Goal: Task Accomplishment & Management: Use online tool/utility

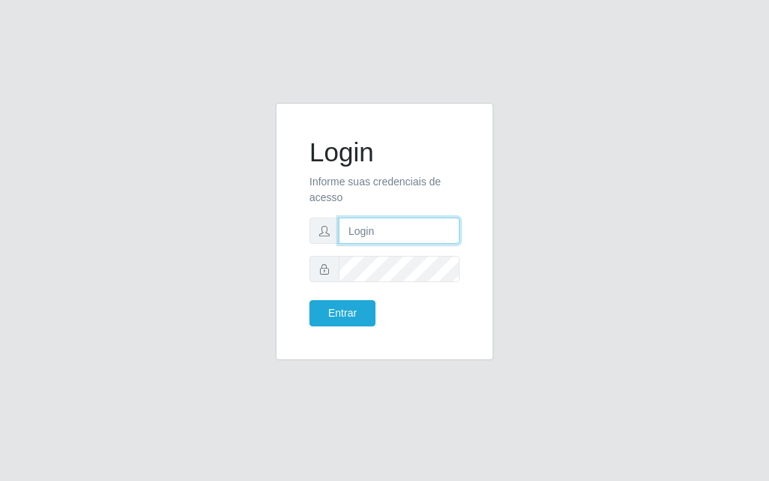
click at [444, 240] on input "text" at bounding box center [399, 231] width 121 height 26
type input "luiz@divinofogao"
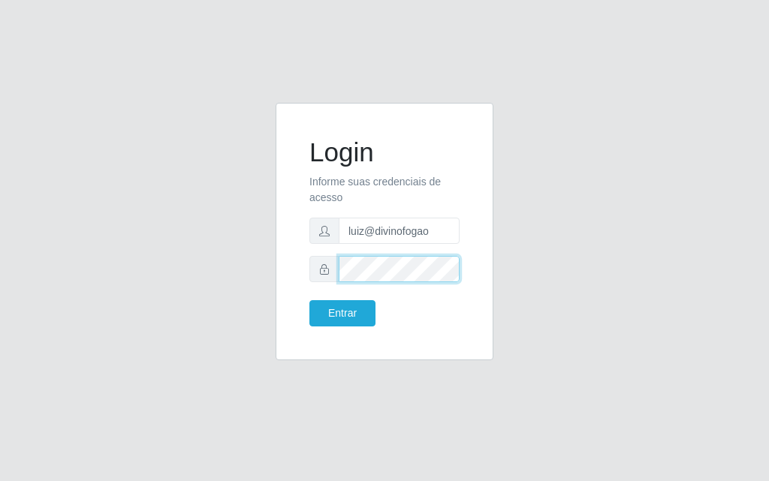
click at [309, 300] on button "Entrar" at bounding box center [342, 313] width 66 height 26
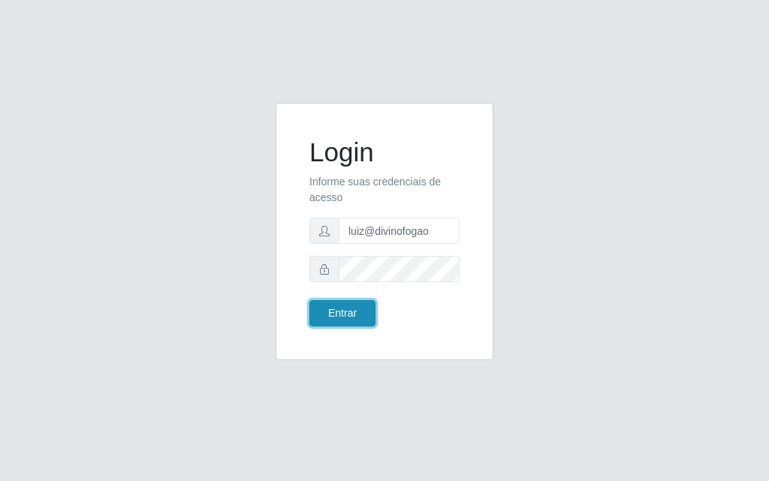
click at [326, 311] on button "Entrar" at bounding box center [342, 313] width 66 height 26
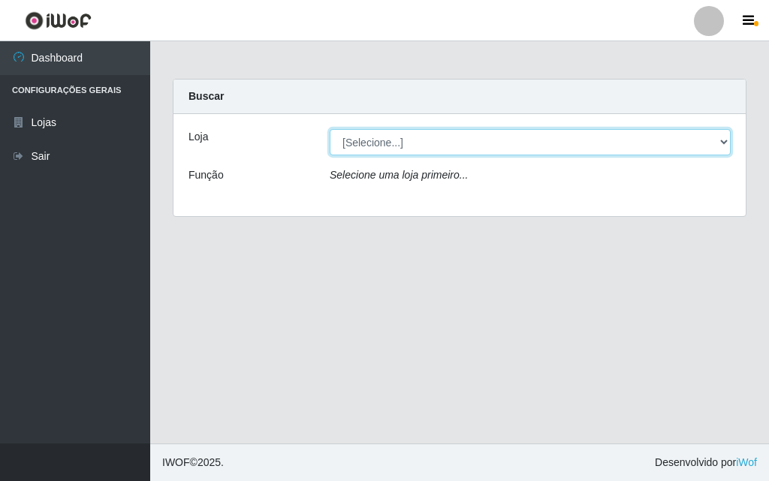
click at [601, 146] on select "[Selecione...] Divino Fogão - [GEOGRAPHIC_DATA]" at bounding box center [530, 142] width 401 height 26
select select "499"
click at [330, 129] on select "[Selecione...] Divino Fogão - [GEOGRAPHIC_DATA]" at bounding box center [530, 142] width 401 height 26
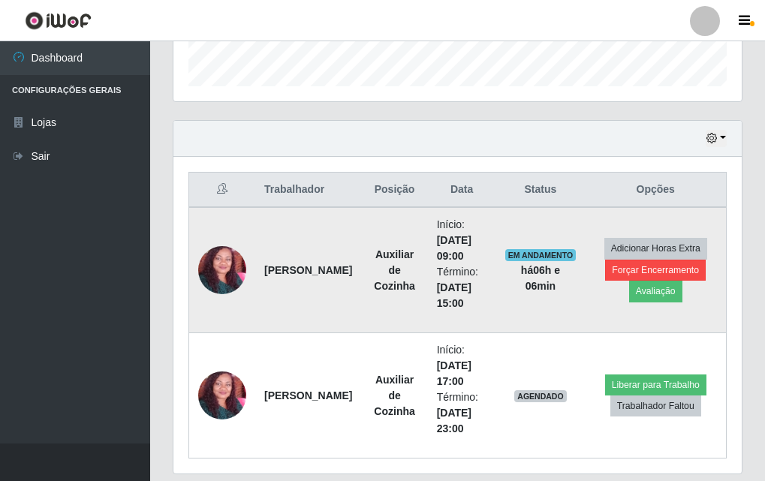
scroll to position [499, 0]
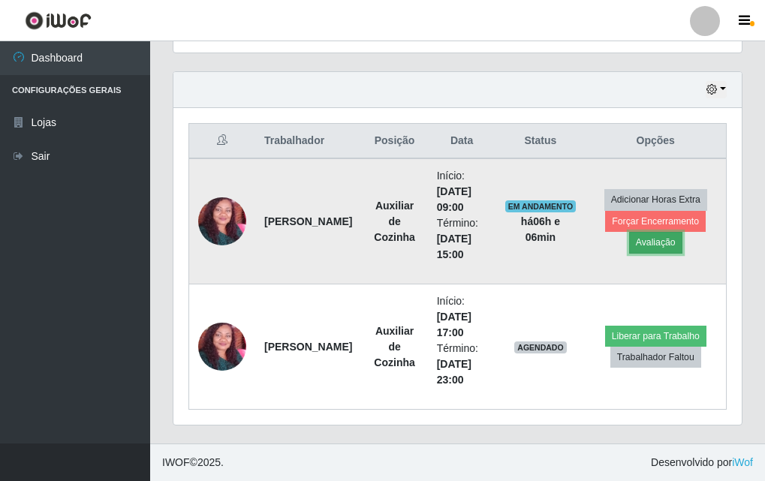
click at [661, 235] on button "Avaliação" at bounding box center [655, 242] width 53 height 21
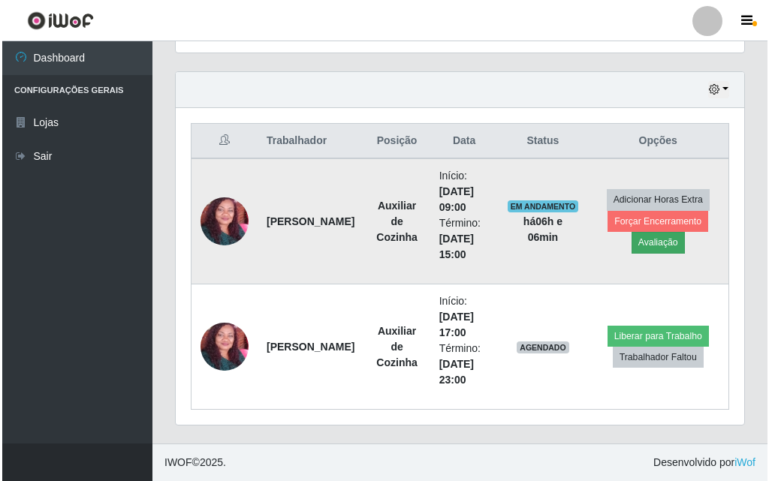
scroll to position [312, 561]
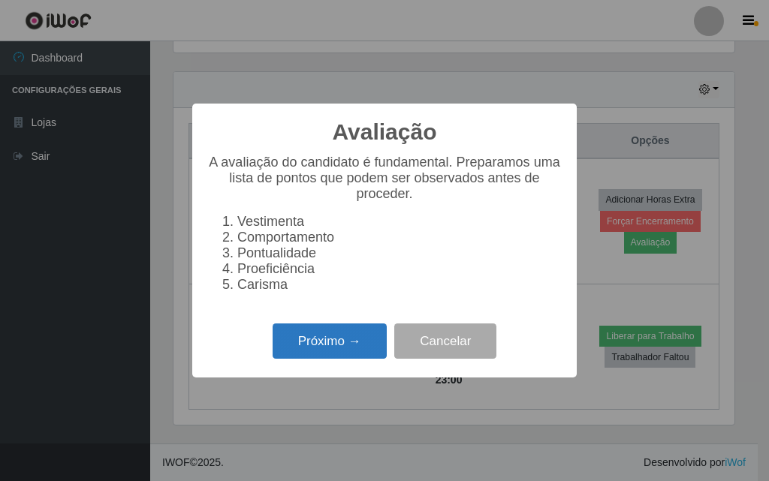
click at [359, 351] on button "Próximo →" at bounding box center [329, 341] width 114 height 35
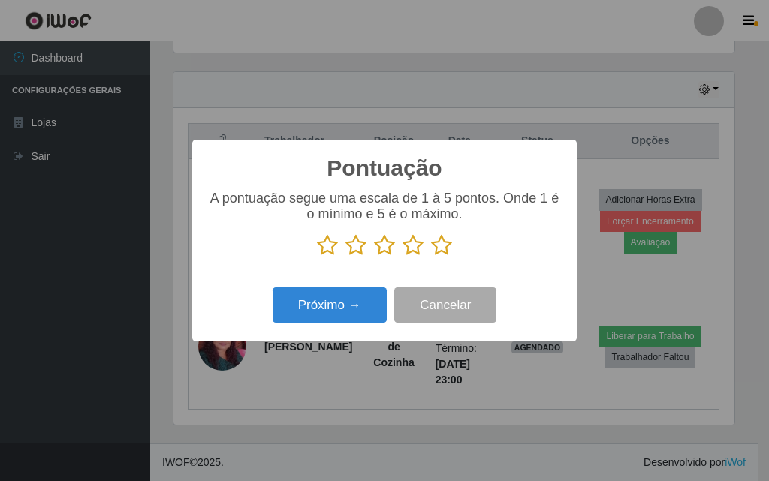
scroll to position [750332, 750083]
click at [441, 254] on icon at bounding box center [441, 245] width 21 height 23
click at [431, 257] on input "radio" at bounding box center [431, 257] width 0 height 0
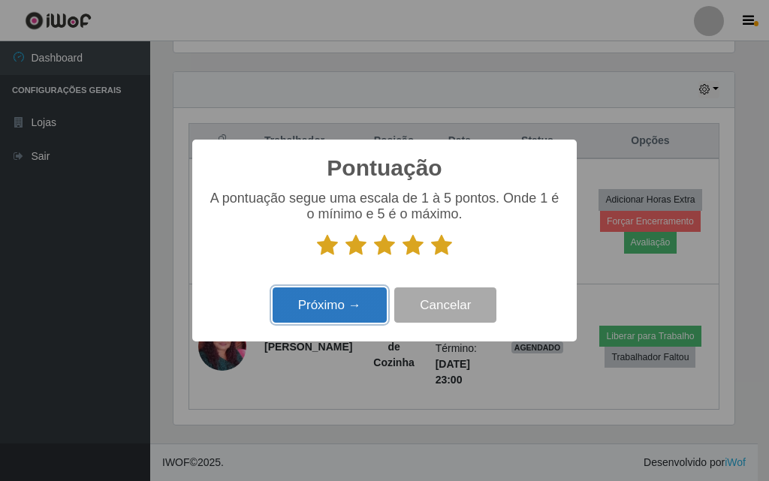
click at [375, 300] on button "Próximo →" at bounding box center [329, 304] width 114 height 35
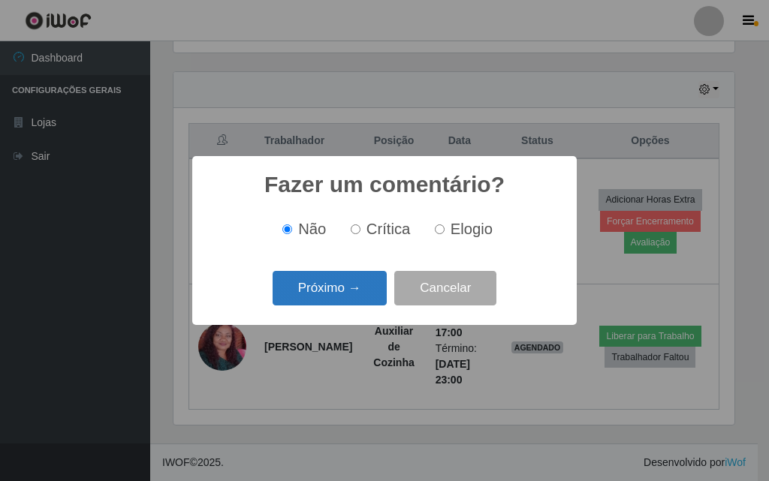
click at [371, 299] on button "Próximo →" at bounding box center [329, 288] width 114 height 35
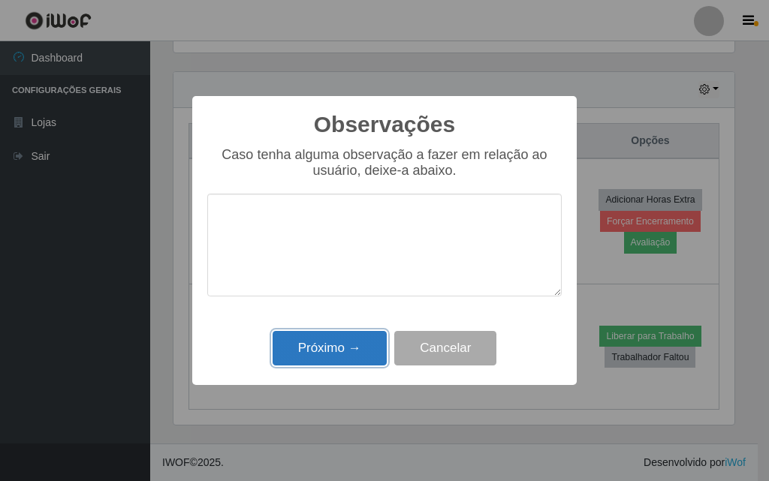
click at [355, 339] on button "Próximo →" at bounding box center [329, 348] width 114 height 35
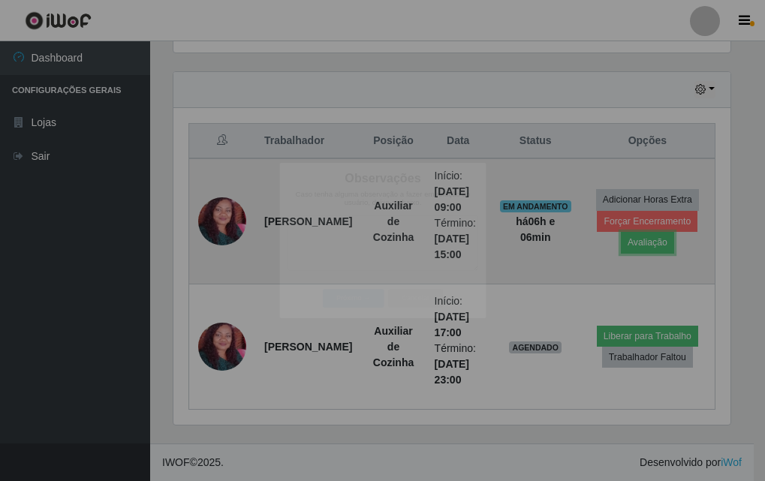
scroll to position [312, 568]
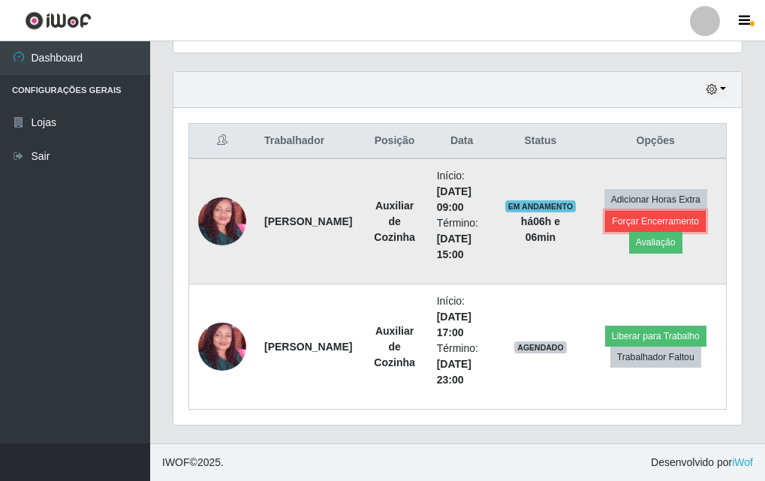
click at [643, 226] on button "Forçar Encerramento" at bounding box center [655, 221] width 101 height 21
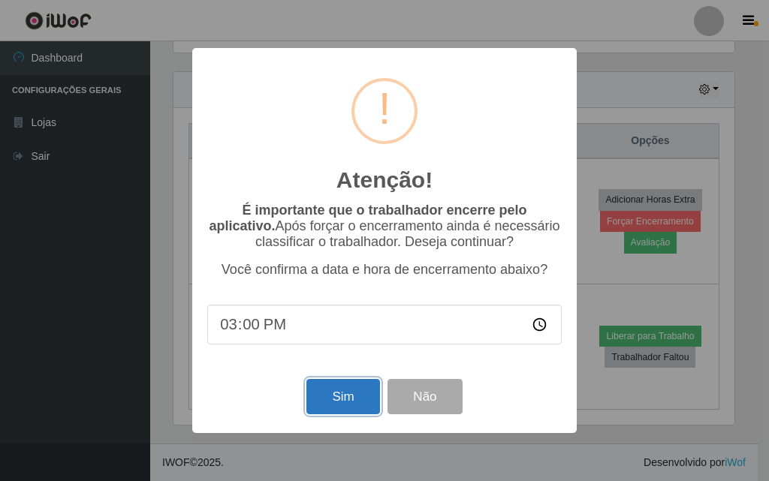
click at [351, 386] on button "Sim" at bounding box center [342, 396] width 73 height 35
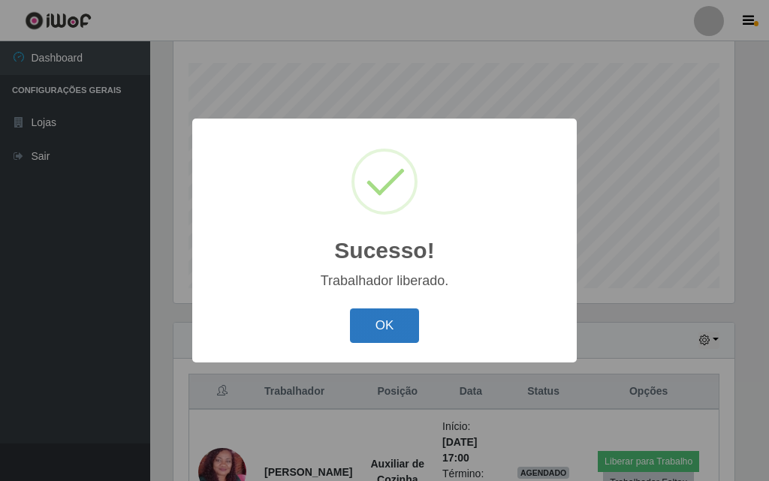
click at [367, 339] on button "OK" at bounding box center [385, 326] width 70 height 35
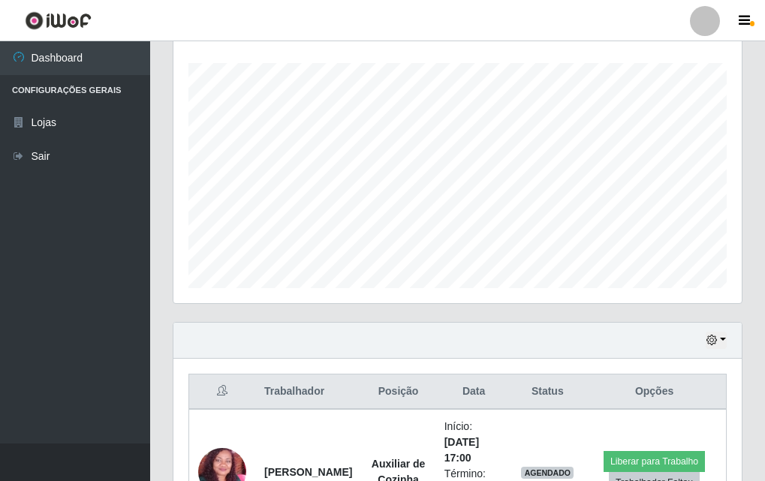
scroll to position [374, 0]
